Goal: Task Accomplishment & Management: Complete application form

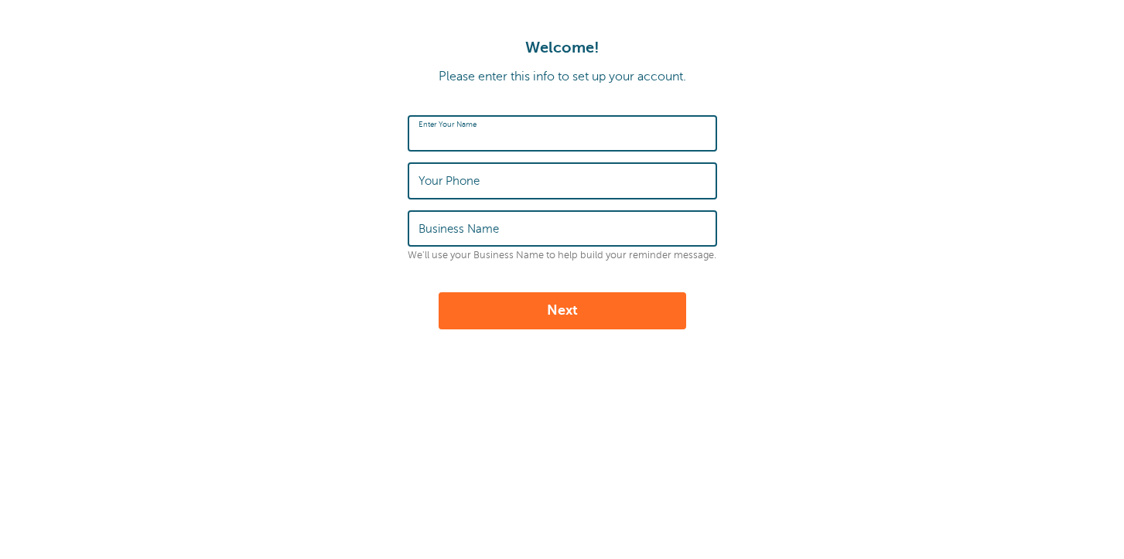
click at [489, 148] on input "Enter Your Name" at bounding box center [562, 133] width 288 height 33
type input "Kathy Stoltzfus"
type input "7173552451"
click at [486, 220] on input "Business Name" at bounding box center [562, 228] width 288 height 33
type input "Pathways Hybrid Learning"
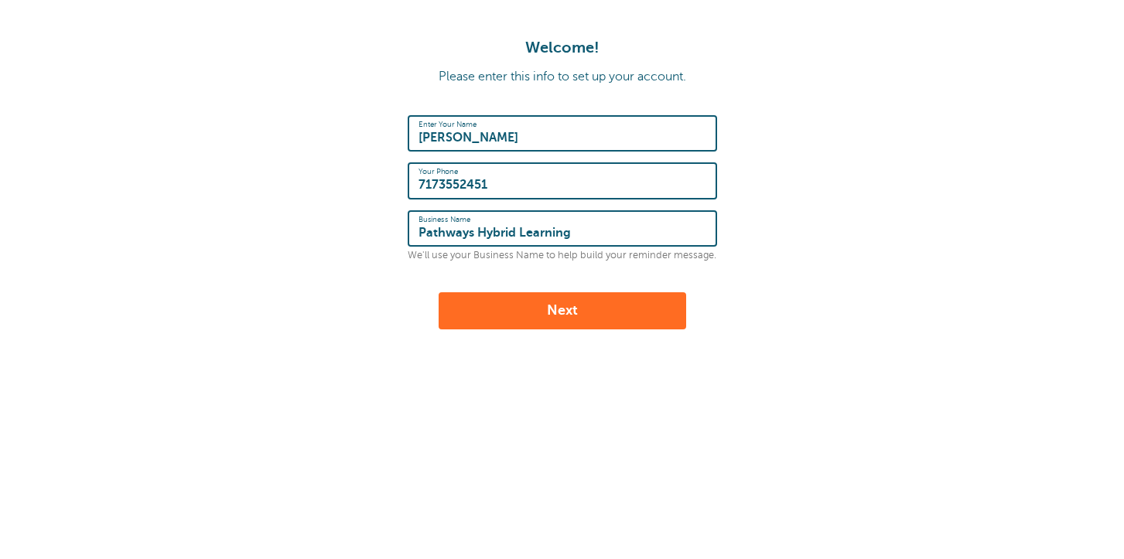
click at [511, 311] on button "Next" at bounding box center [562, 310] width 247 height 37
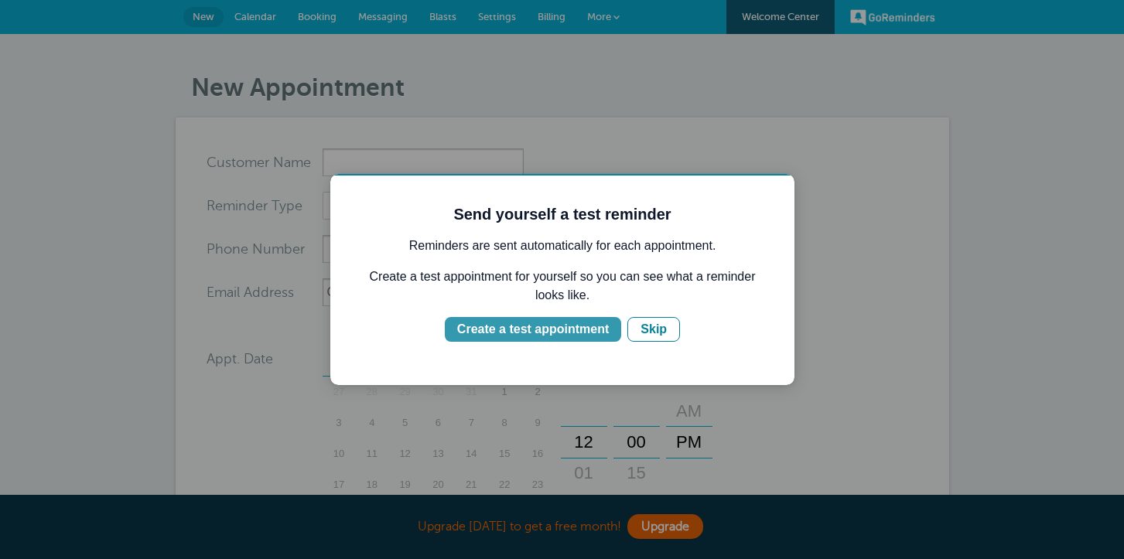
click at [580, 330] on div "Create a test appointment" at bounding box center [533, 329] width 152 height 19
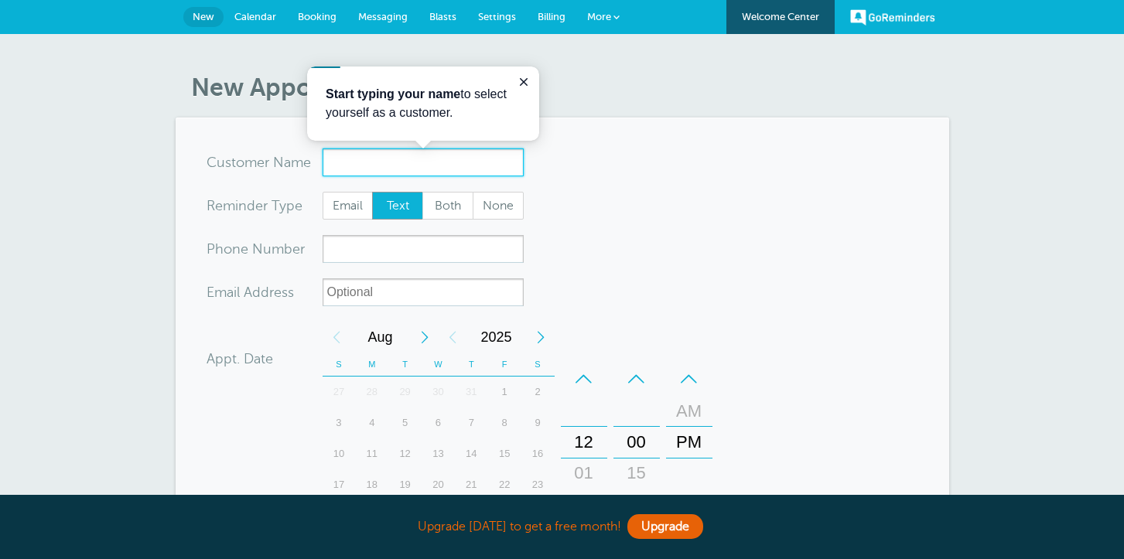
click at [422, 161] on input "x-no-autofill" at bounding box center [423, 162] width 201 height 28
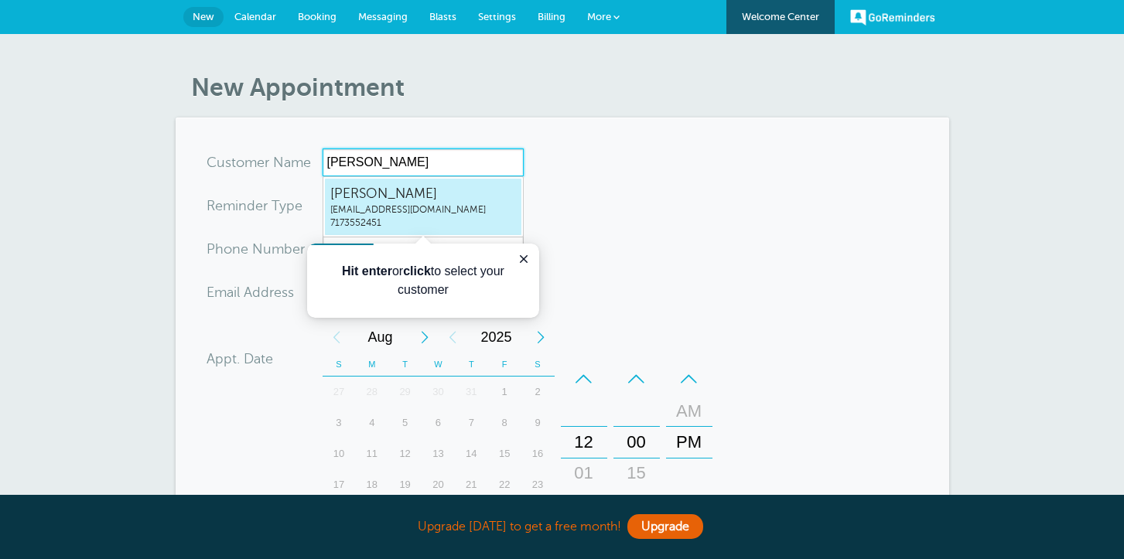
type input "[PERSON_NAME]"
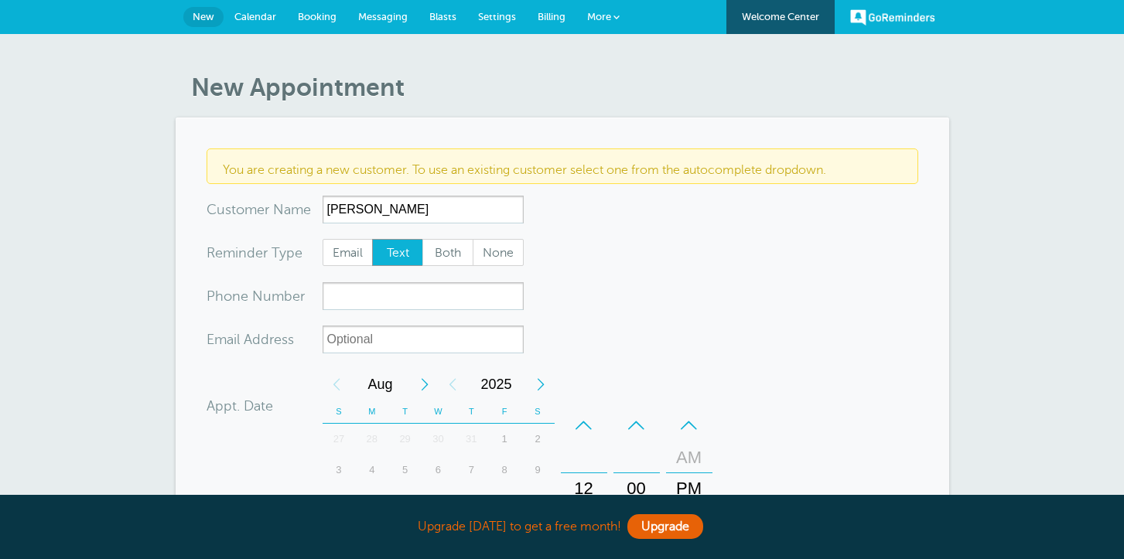
click at [555, 231] on form "You are creating a new customer. To use an existing customer select one from th…" at bounding box center [562, 488] width 712 height 681
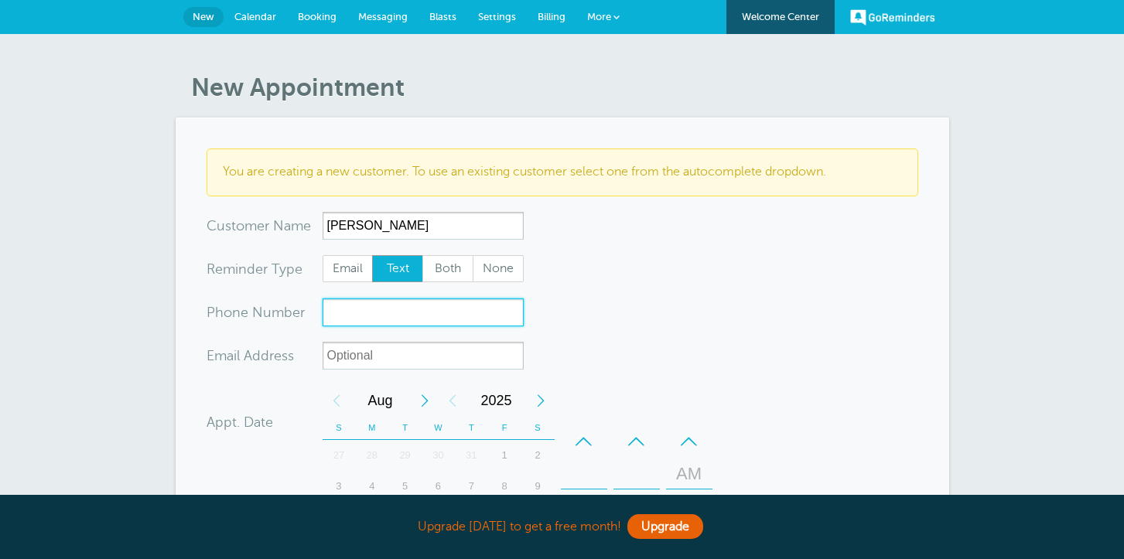
click at [387, 314] on input "xxx-no-autofill" at bounding box center [423, 313] width 201 height 28
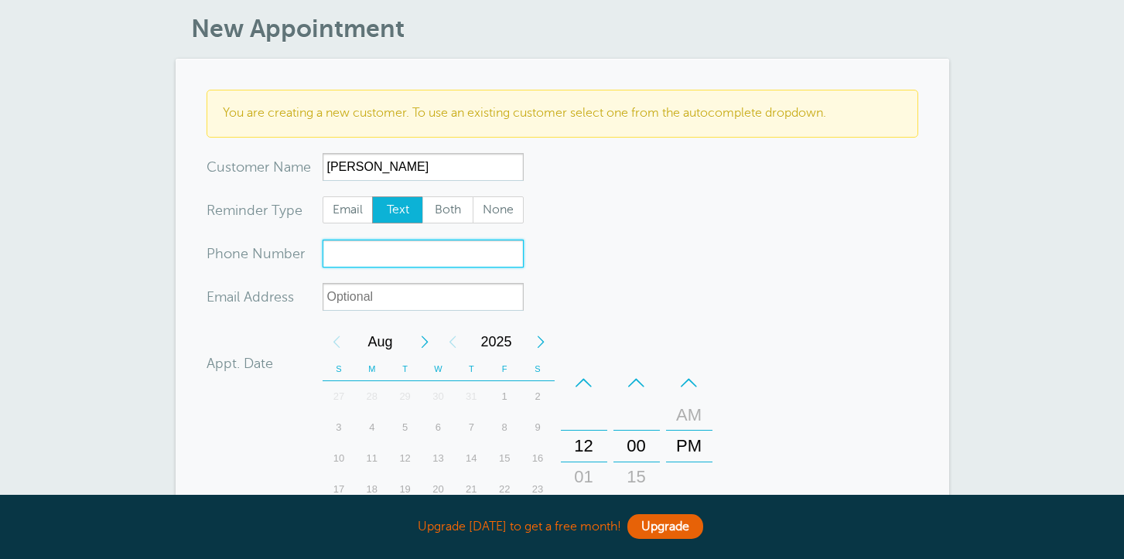
scroll to position [63, 0]
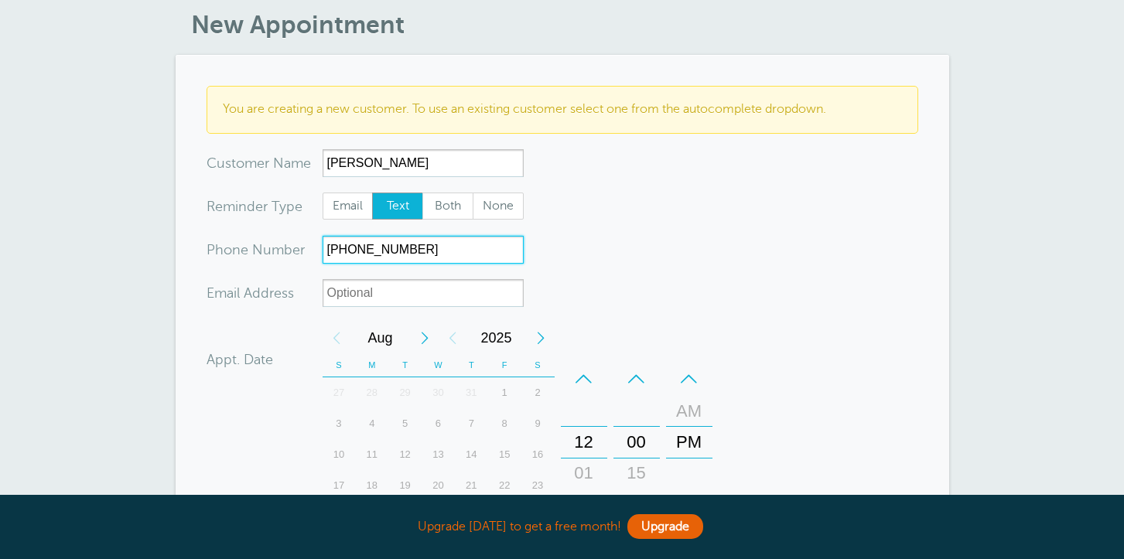
type input "[PHONE_NUMBER]"
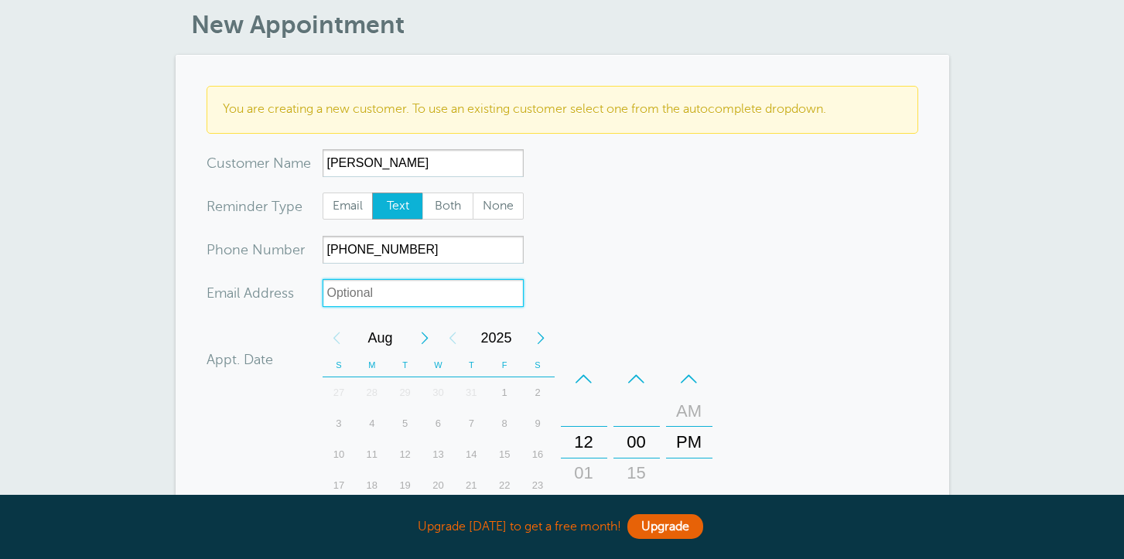
click at [457, 301] on input "xx-no-autofill" at bounding box center [423, 293] width 201 height 28
click at [582, 309] on form "You are creating a new customer. To use an existing customer select one from th…" at bounding box center [562, 434] width 712 height 697
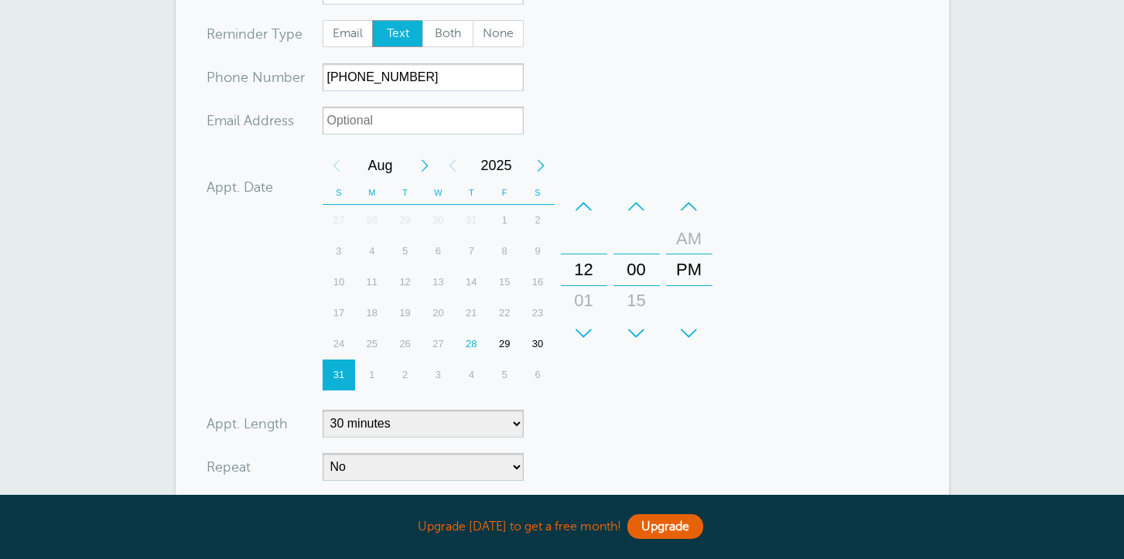
scroll to position [268, 0]
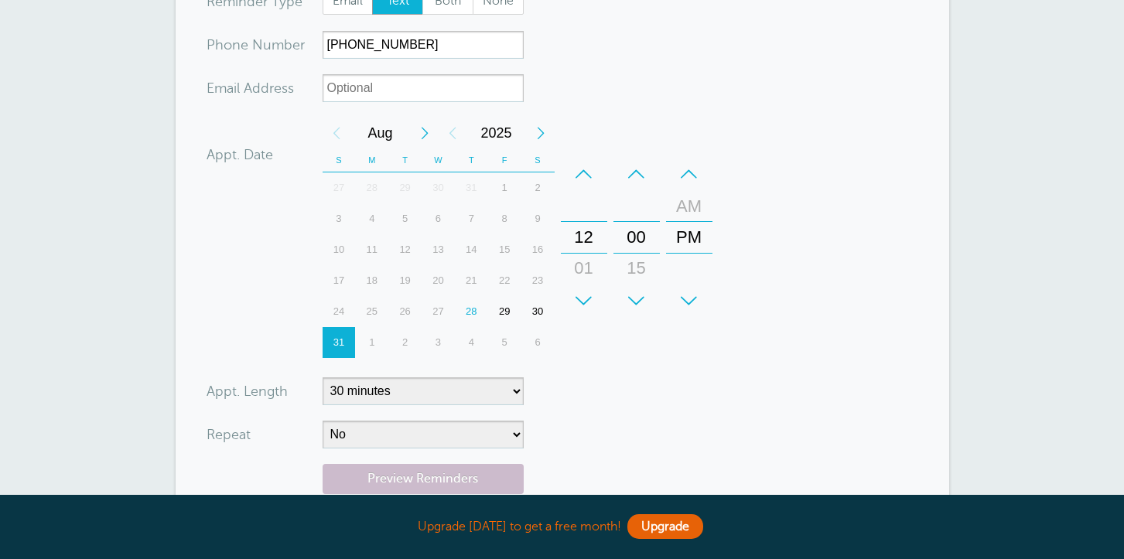
click at [468, 312] on div "28" at bounding box center [471, 311] width 33 height 31
click at [638, 238] on div "00" at bounding box center [636, 237] width 37 height 31
click at [588, 237] on div "12" at bounding box center [583, 237] width 37 height 31
click at [585, 266] on div "01" at bounding box center [583, 268] width 37 height 31
click at [690, 301] on div "+" at bounding box center [689, 300] width 46 height 31
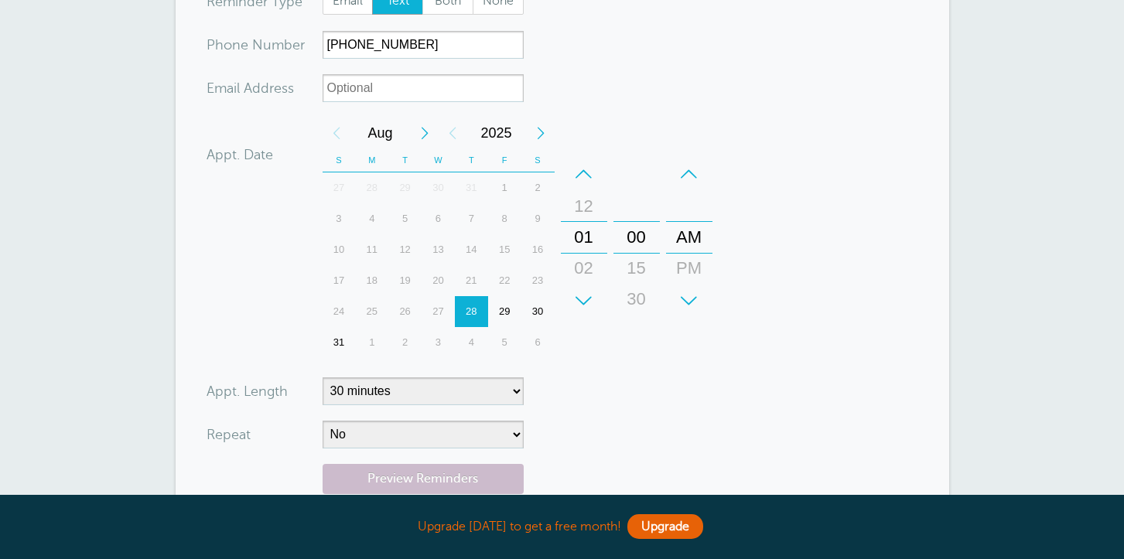
click at [638, 298] on div "+" at bounding box center [636, 300] width 46 height 31
click at [638, 236] on div "00" at bounding box center [636, 237] width 37 height 31
click at [640, 236] on div "00" at bounding box center [636, 237] width 37 height 31
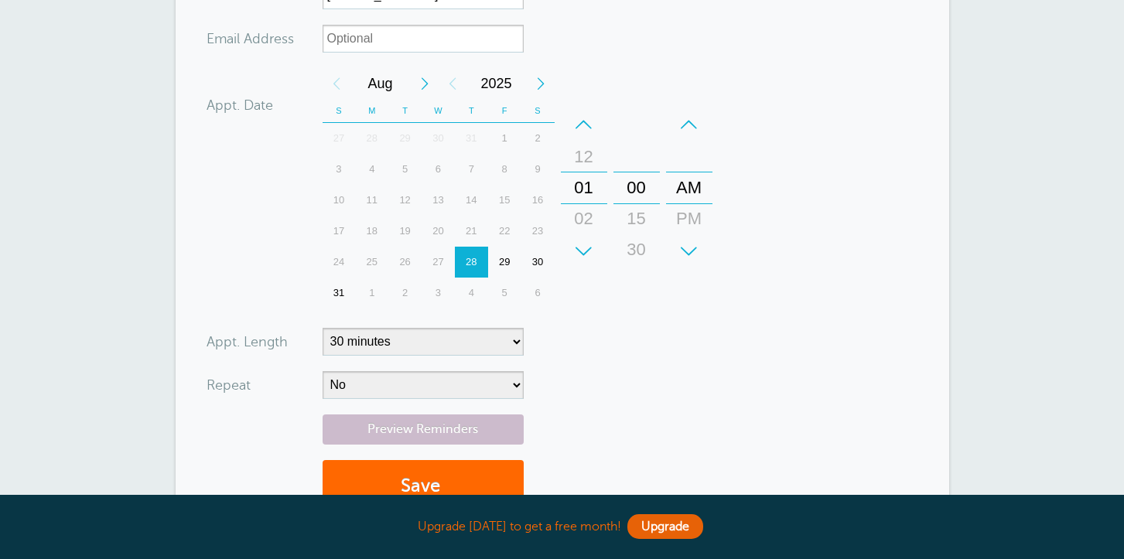
scroll to position [350, 0]
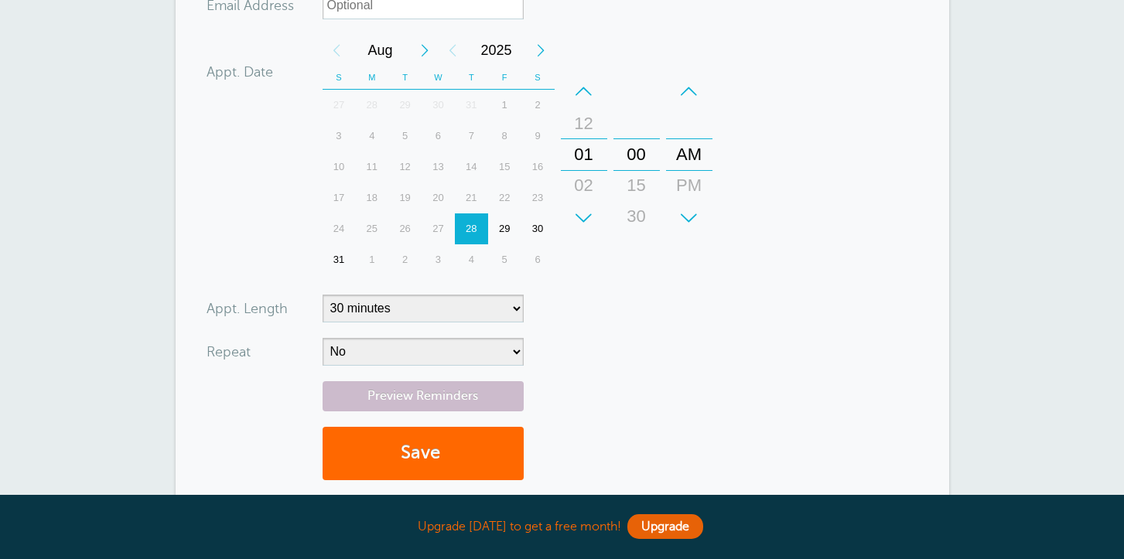
click at [634, 216] on div "+" at bounding box center [636, 218] width 46 height 31
click at [688, 217] on div "+" at bounding box center [689, 218] width 46 height 31
click at [691, 215] on div "+" at bounding box center [689, 218] width 46 height 31
click at [638, 213] on div "+" at bounding box center [636, 218] width 46 height 31
click at [637, 147] on div "00" at bounding box center [636, 154] width 37 height 31
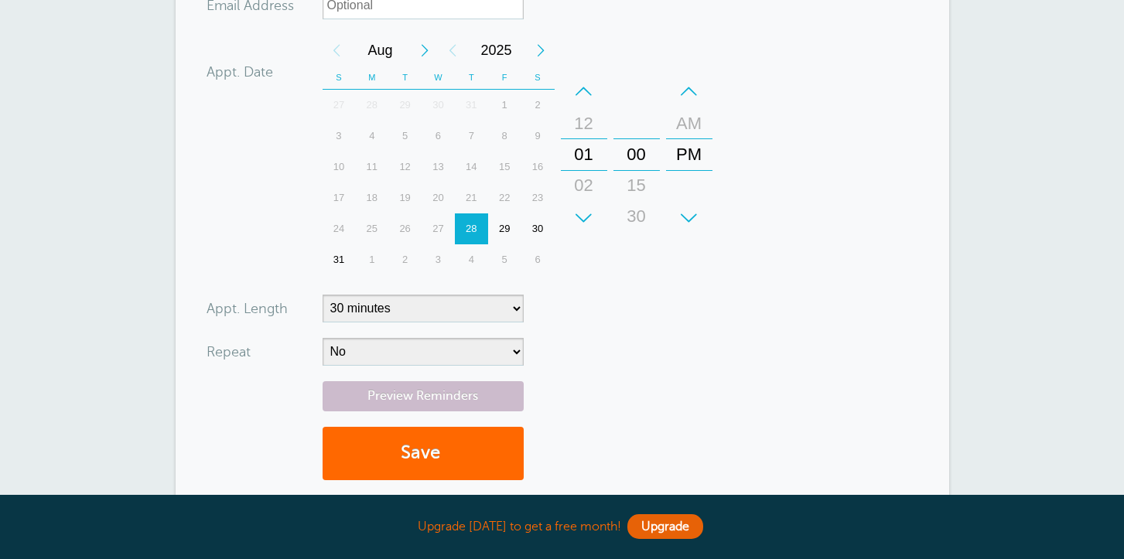
click at [642, 152] on div "00" at bounding box center [636, 154] width 37 height 31
click at [650, 154] on div "00" at bounding box center [636, 154] width 37 height 31
drag, startPoint x: 650, startPoint y: 154, endPoint x: 626, endPoint y: 152, distance: 24.1
click at [626, 152] on div "00" at bounding box center [636, 154] width 37 height 31
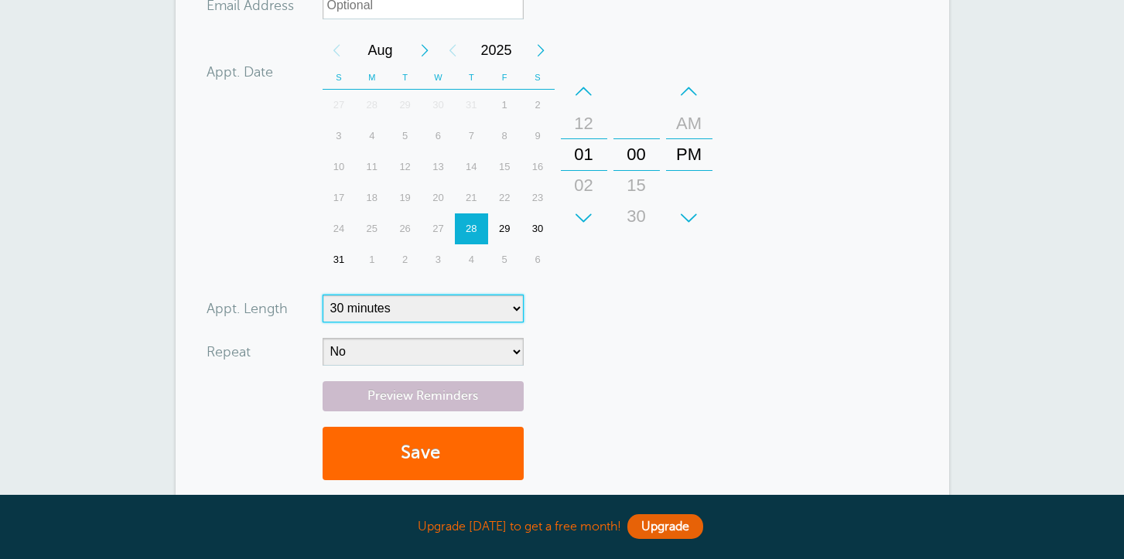
click at [515, 307] on select "5 minutes 10 minutes 15 minutes 20 minutes 25 minutes 30 minutes 35 minutes 40 …" at bounding box center [423, 309] width 201 height 28
select select "5"
click at [517, 306] on select "5 minutes 10 minutes 15 minutes 20 minutes 25 minutes 30 minutes 35 minutes 40 …" at bounding box center [423, 309] width 201 height 28
click at [588, 183] on div "02" at bounding box center [583, 185] width 37 height 31
click at [643, 162] on div "00" at bounding box center [636, 154] width 37 height 31
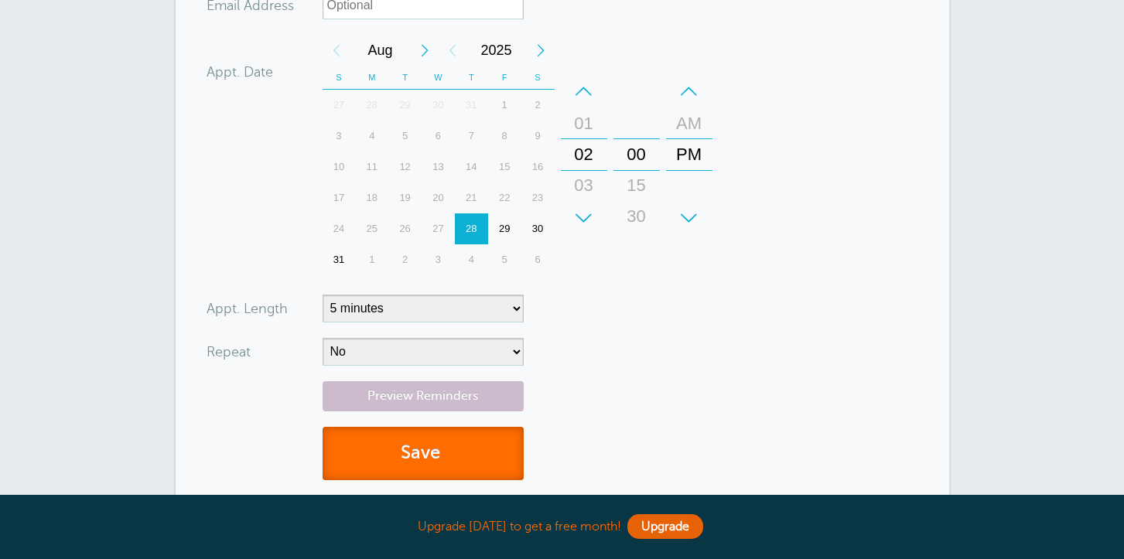
click at [444, 438] on button "Save" at bounding box center [423, 453] width 201 height 53
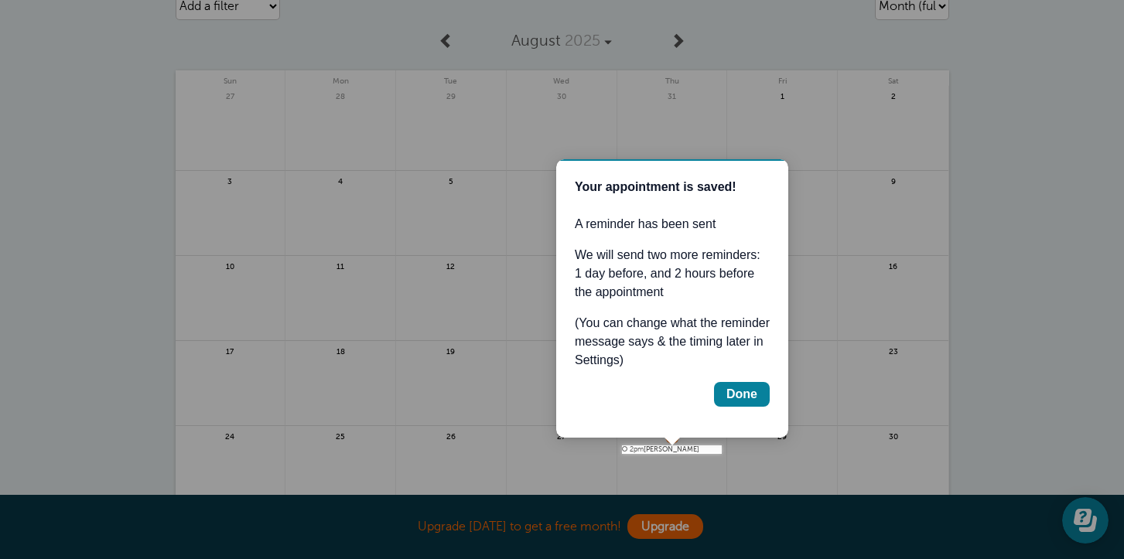
scroll to position [130, 0]
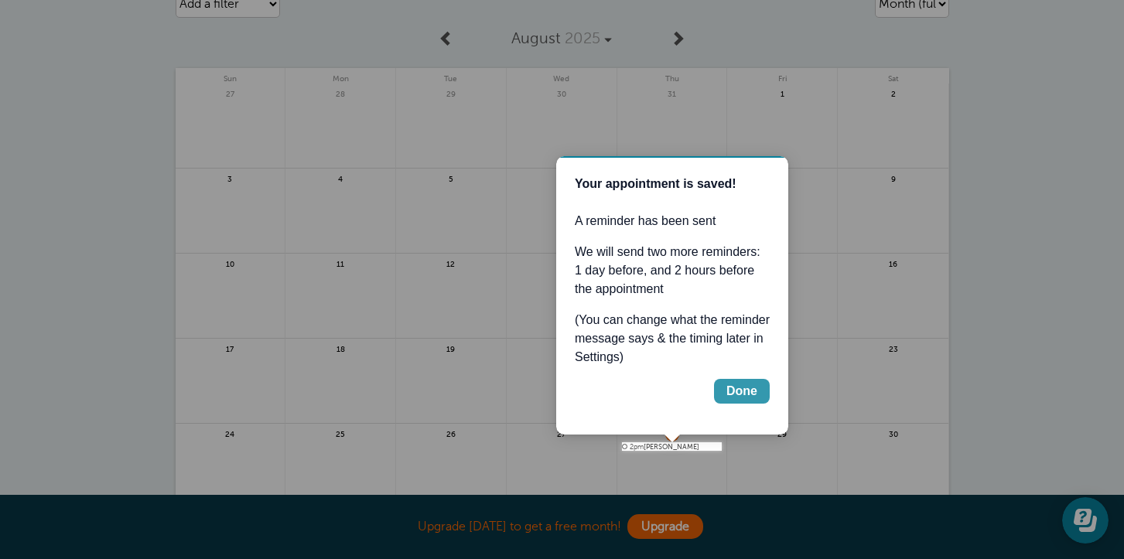
click at [742, 391] on div "Done" at bounding box center [741, 391] width 31 height 19
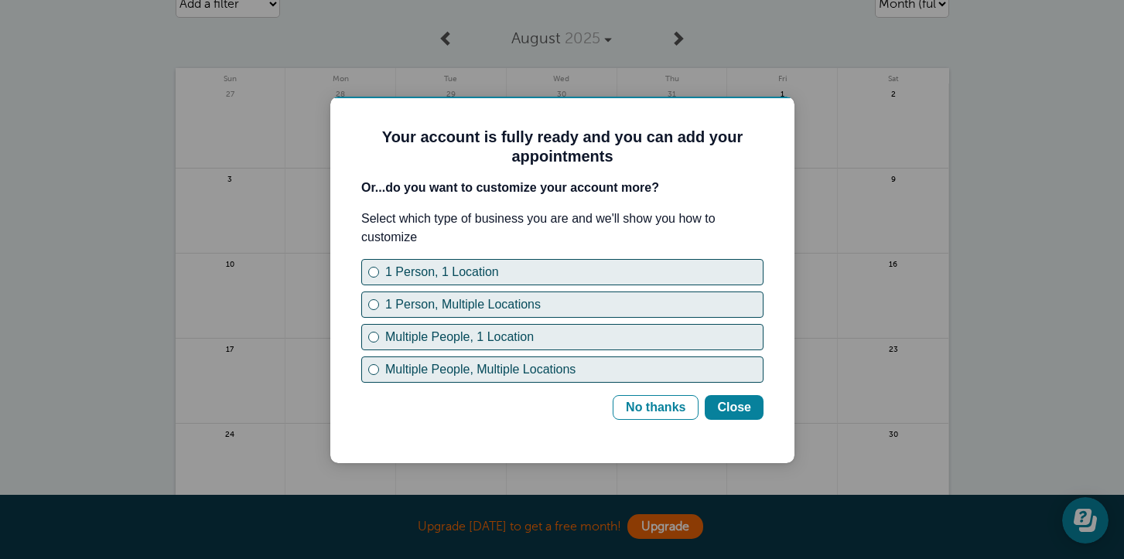
scroll to position [0, 0]
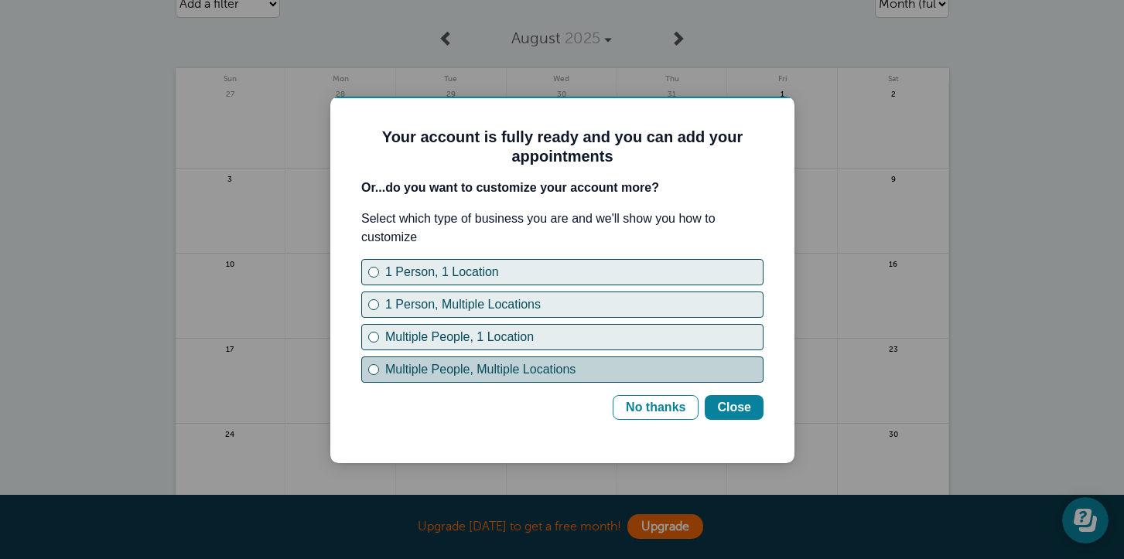
click at [375, 370] on div "Multiple People, Multiple Locations" at bounding box center [373, 370] width 6 height 6
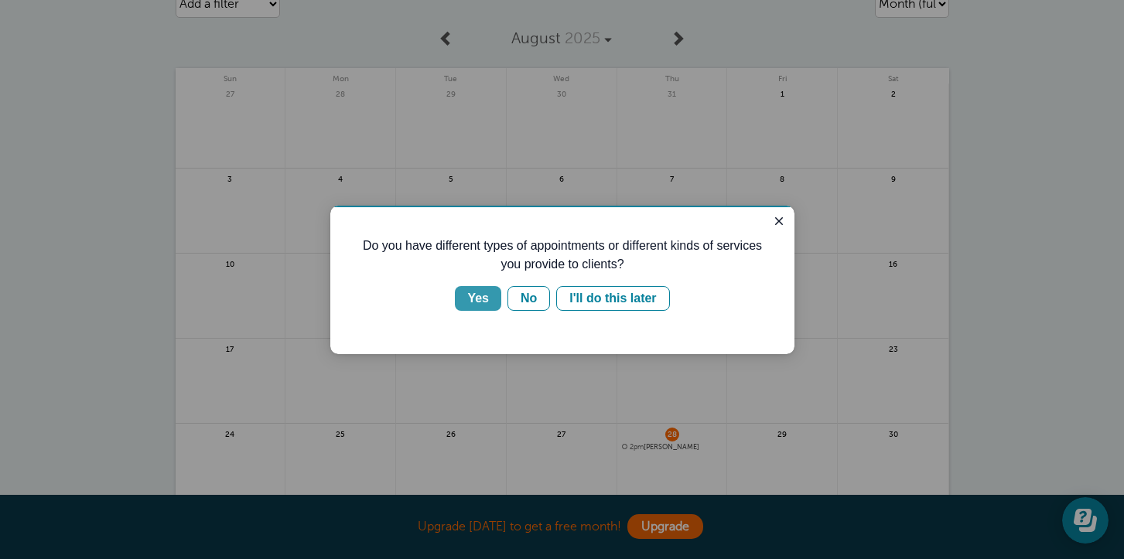
click at [488, 303] on div "Yes" at bounding box center [478, 298] width 22 height 19
